Goal: Entertainment & Leisure: Consume media (video, audio)

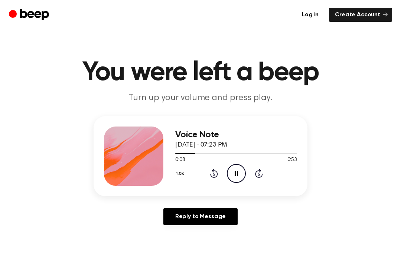
click at [238, 178] on icon "Pause Audio" at bounding box center [236, 173] width 19 height 19
click at [238, 167] on icon "Play Audio" at bounding box center [236, 173] width 19 height 19
click at [242, 173] on icon "Pause Audio" at bounding box center [236, 173] width 19 height 19
click at [238, 171] on icon "Play Audio" at bounding box center [236, 173] width 19 height 19
click at [236, 174] on icon "Pause Audio" at bounding box center [236, 173] width 19 height 19
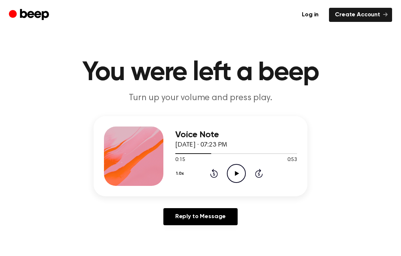
click at [238, 170] on icon "Play Audio" at bounding box center [236, 173] width 19 height 19
click at [238, 170] on icon "Pause Audio" at bounding box center [236, 173] width 19 height 19
click at [236, 171] on icon "Play Audio" at bounding box center [236, 173] width 19 height 19
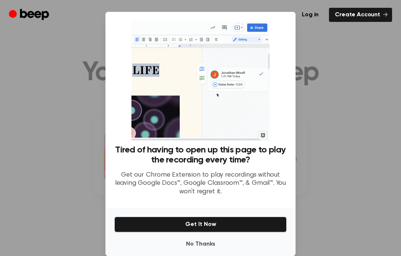
click at [209, 252] on button "No Thanks" at bounding box center [200, 244] width 172 height 15
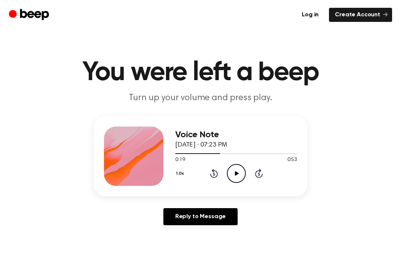
click at [238, 170] on icon "Play Audio" at bounding box center [236, 173] width 19 height 19
click at [235, 175] on icon at bounding box center [236, 173] width 3 height 5
click at [237, 172] on icon at bounding box center [237, 173] width 4 height 5
click at [240, 173] on icon "Pause Audio" at bounding box center [236, 173] width 19 height 19
click at [239, 171] on icon "Play Audio" at bounding box center [236, 173] width 19 height 19
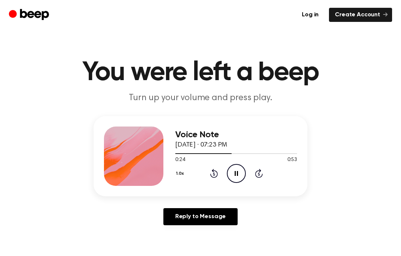
click at [237, 171] on icon at bounding box center [236, 173] width 3 height 5
click at [238, 170] on icon "Play Audio" at bounding box center [236, 173] width 19 height 19
click at [241, 171] on icon "Pause Audio" at bounding box center [236, 173] width 19 height 19
click at [241, 172] on icon "Play Audio" at bounding box center [236, 173] width 19 height 19
click at [241, 168] on icon "Pause Audio" at bounding box center [236, 173] width 19 height 19
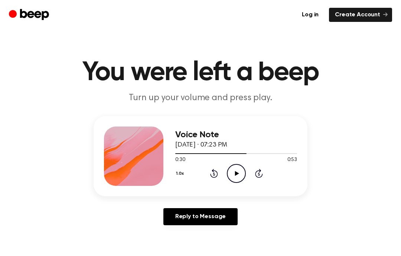
click at [239, 171] on icon "Play Audio" at bounding box center [236, 173] width 19 height 19
click at [239, 171] on icon "Pause Audio" at bounding box center [236, 173] width 19 height 19
click at [214, 174] on icon "Rewind 5 seconds" at bounding box center [214, 174] width 8 height 10
click at [237, 175] on icon "Play Audio" at bounding box center [236, 173] width 19 height 19
click at [239, 170] on icon "Pause Audio" at bounding box center [236, 173] width 19 height 19
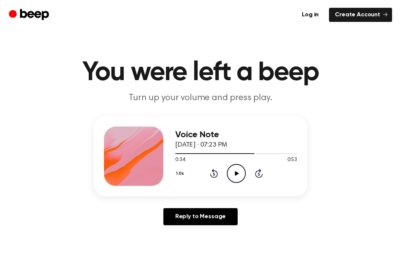
click at [242, 168] on icon "Play Audio" at bounding box center [236, 173] width 19 height 19
click at [239, 182] on icon "Pause Audio" at bounding box center [236, 173] width 19 height 19
click at [235, 171] on icon "Play Audio" at bounding box center [236, 173] width 19 height 19
click at [237, 174] on icon at bounding box center [236, 173] width 3 height 5
click at [205, 171] on div "1.0x Rewind 5 seconds Play Audio Skip 5 seconds" at bounding box center [236, 173] width 122 height 19
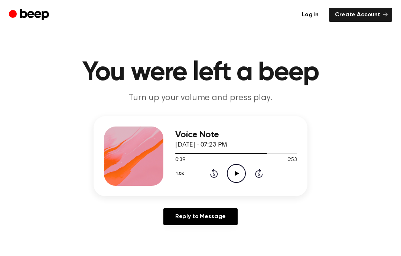
click at [213, 174] on icon "Rewind 5 seconds" at bounding box center [214, 174] width 8 height 10
click at [213, 173] on icon at bounding box center [214, 174] width 2 height 3
click at [213, 173] on icon "Rewind 5 seconds" at bounding box center [214, 174] width 8 height 10
click at [216, 172] on icon at bounding box center [214, 173] width 8 height 9
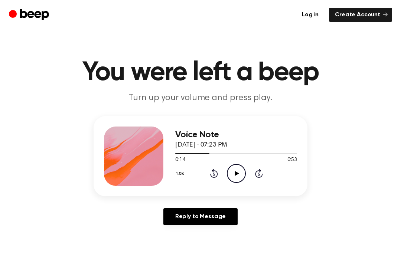
click at [215, 174] on icon "Rewind 5 seconds" at bounding box center [214, 174] width 8 height 10
click at [213, 177] on icon at bounding box center [214, 173] width 8 height 9
click at [219, 170] on div "1.0x Rewind 5 seconds Play Audio Skip 5 seconds" at bounding box center [236, 173] width 122 height 19
click at [216, 172] on icon "Rewind 5 seconds" at bounding box center [214, 174] width 8 height 10
click at [214, 173] on icon at bounding box center [214, 174] width 2 height 3
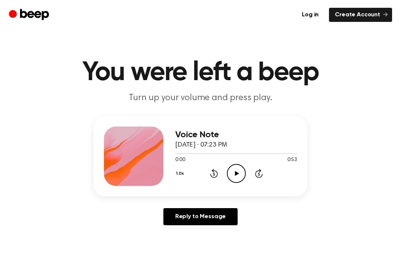
click at [233, 177] on icon "Play Audio" at bounding box center [236, 173] width 19 height 19
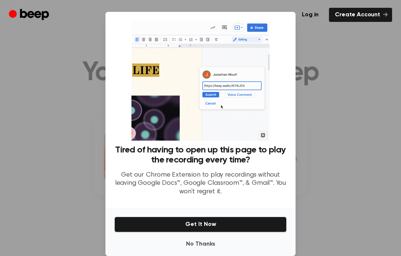
click at [210, 252] on button "No Thanks" at bounding box center [200, 244] width 172 height 15
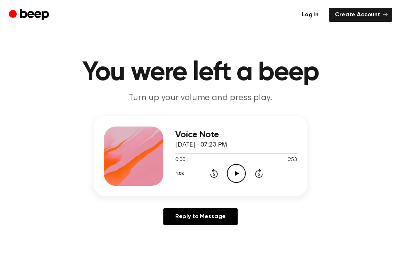
click at [235, 176] on icon "Play Audio" at bounding box center [236, 173] width 19 height 19
click at [242, 169] on icon "Pause Audio" at bounding box center [236, 173] width 19 height 19
